Goal: Navigation & Orientation: Find specific page/section

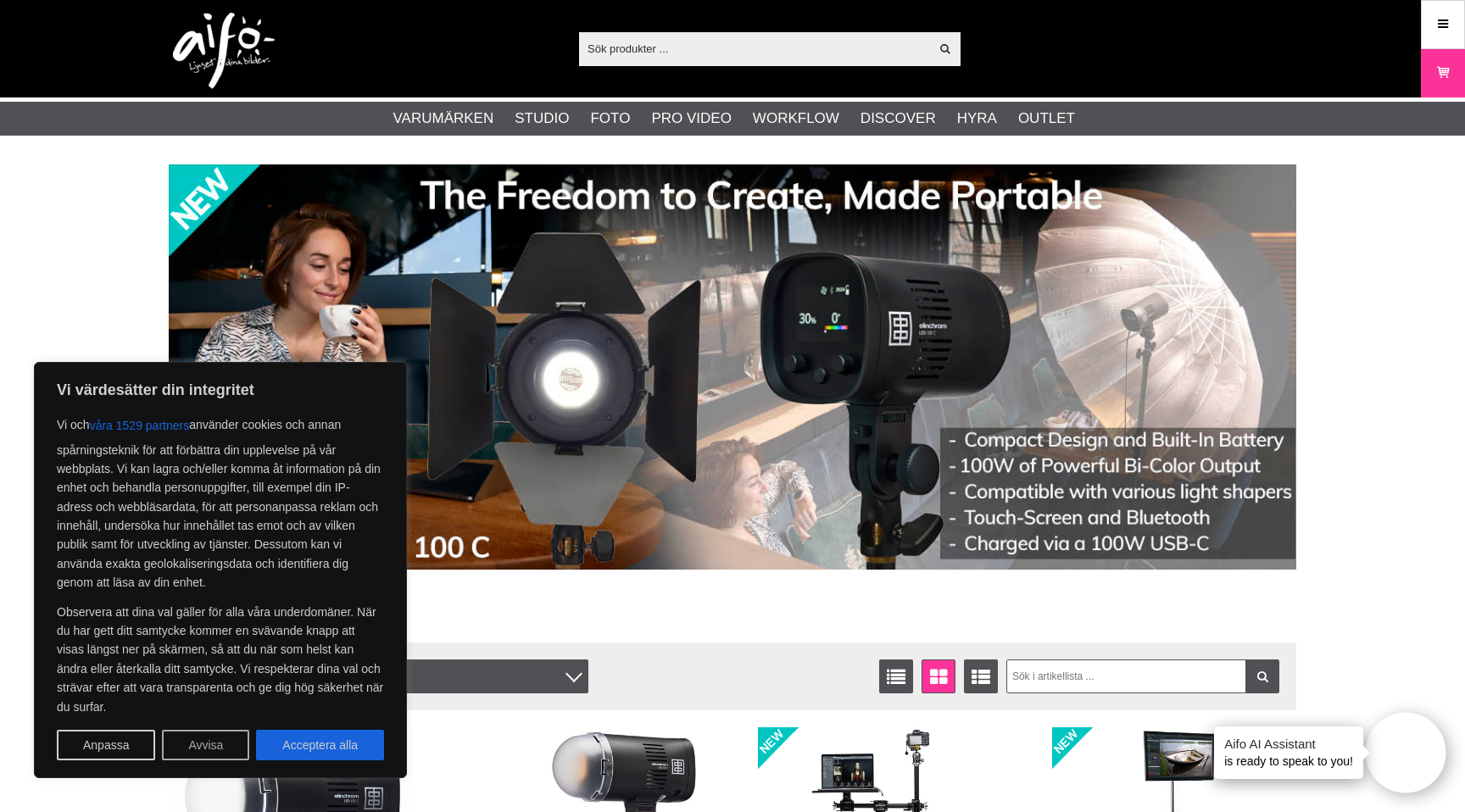
click at [205, 749] on button "Avvisa" at bounding box center [205, 745] width 88 height 30
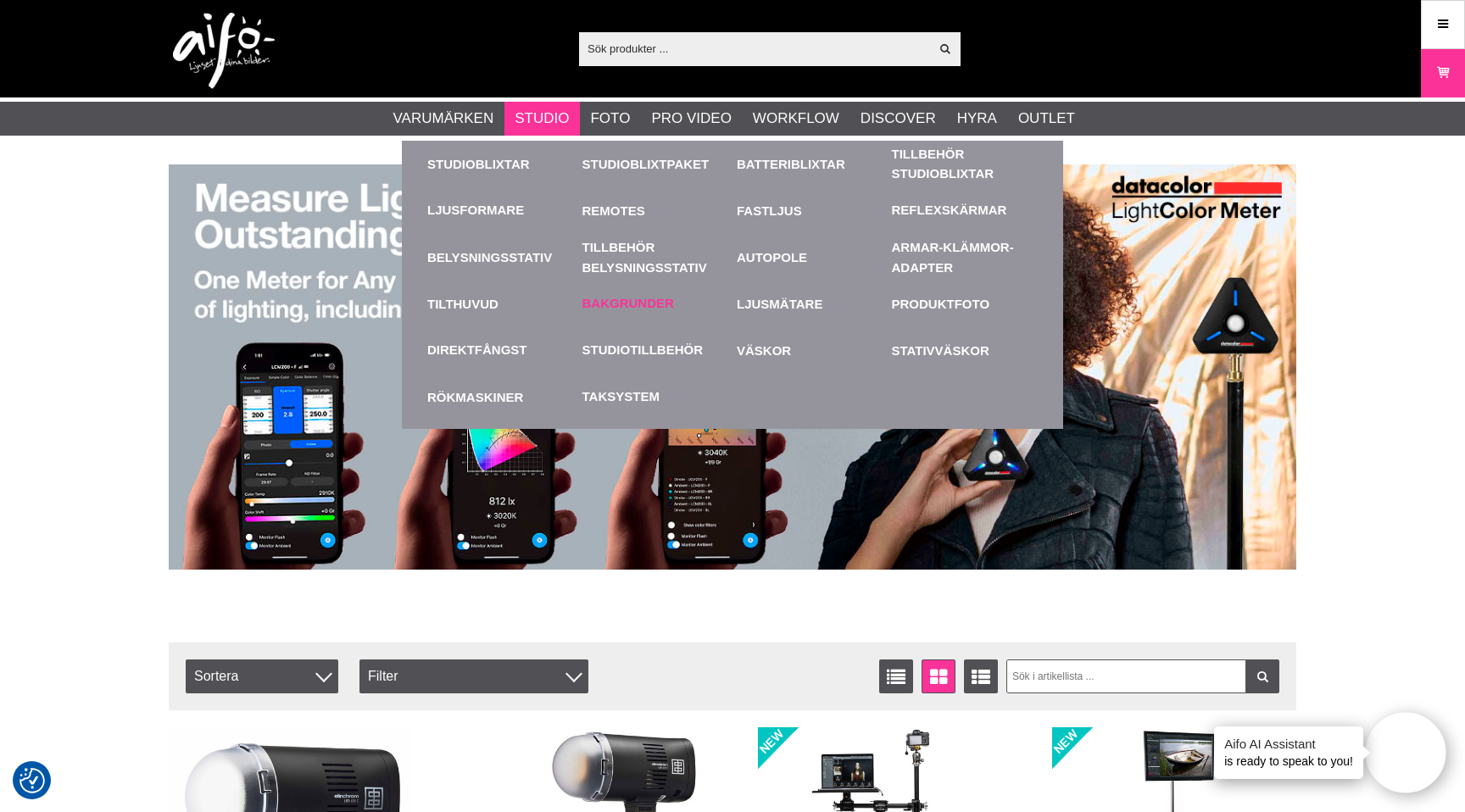
click at [607, 300] on link "Bakgrunder" at bounding box center [628, 304] width 92 height 20
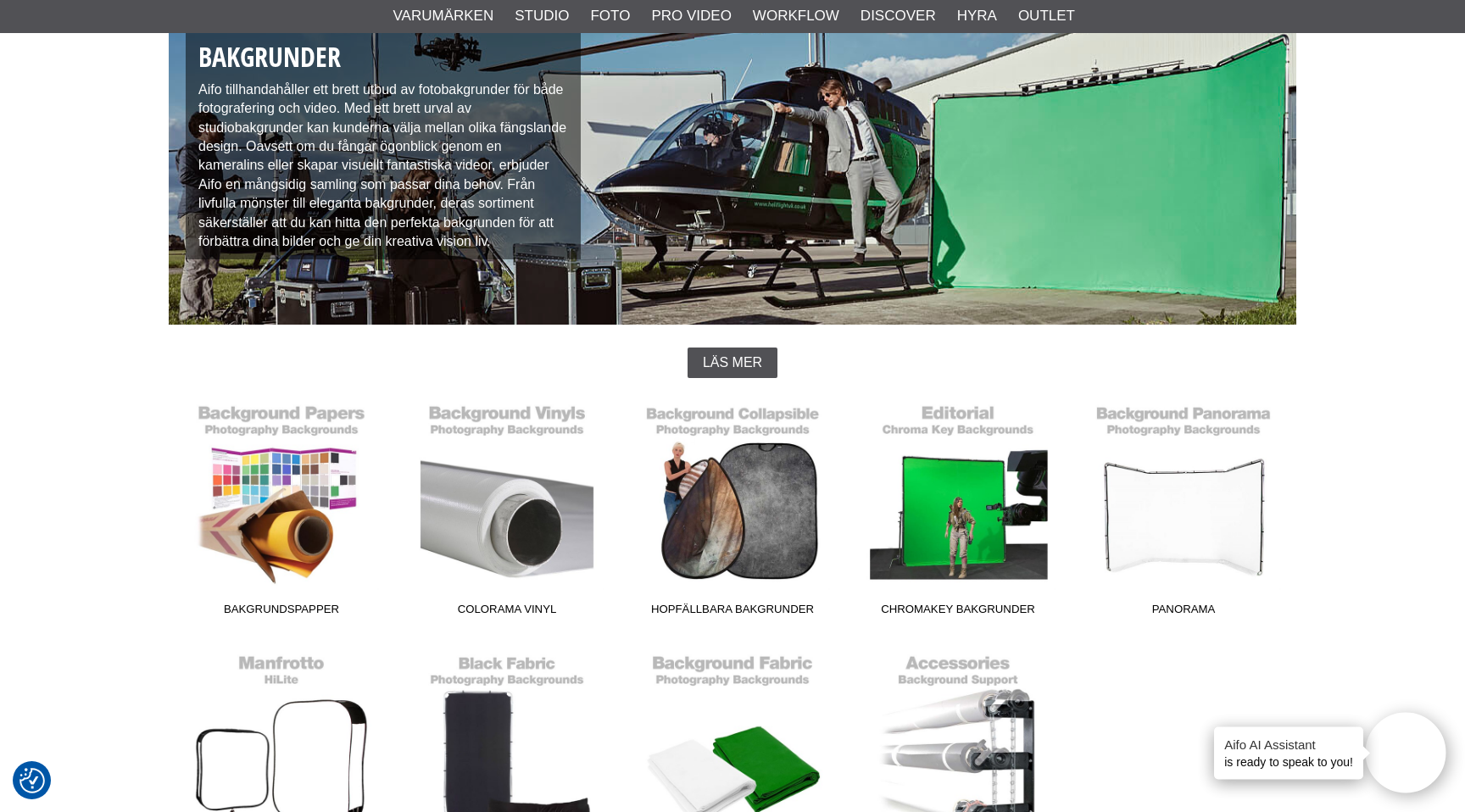
scroll to position [203, 0]
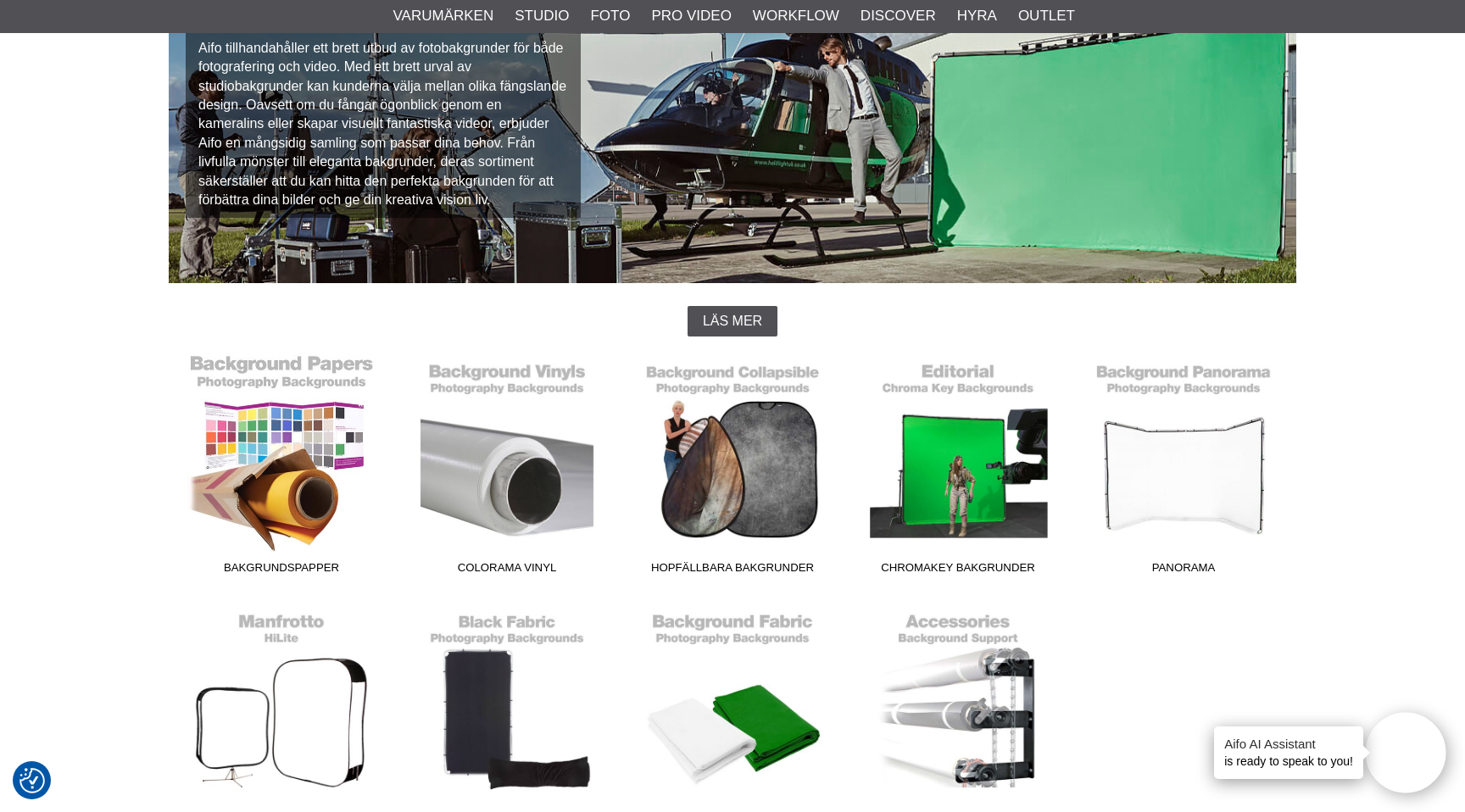
click at [253, 459] on link "Bakgrundspapper" at bounding box center [281, 468] width 225 height 229
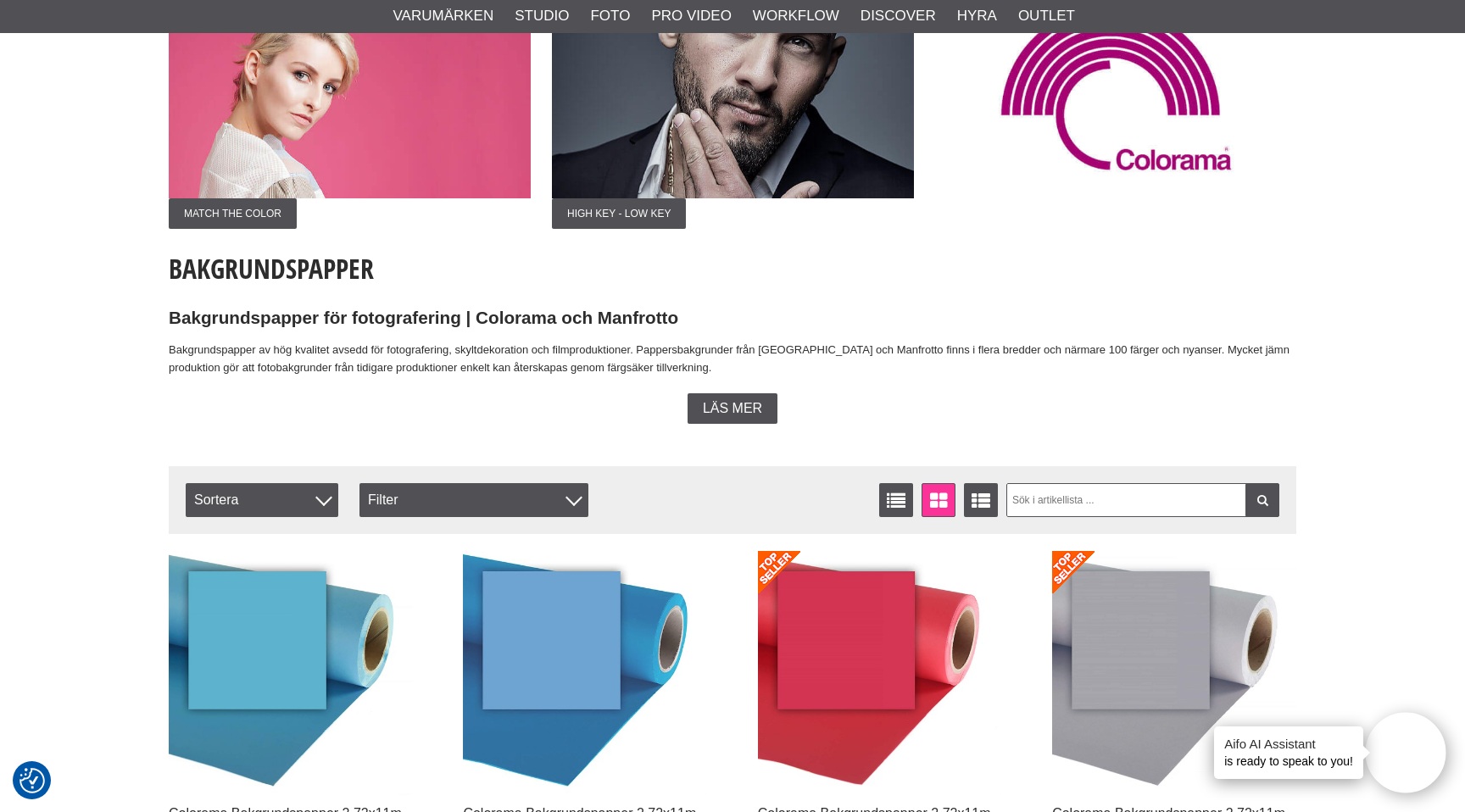
scroll to position [184, 0]
